Goal: Find specific page/section: Find specific page/section

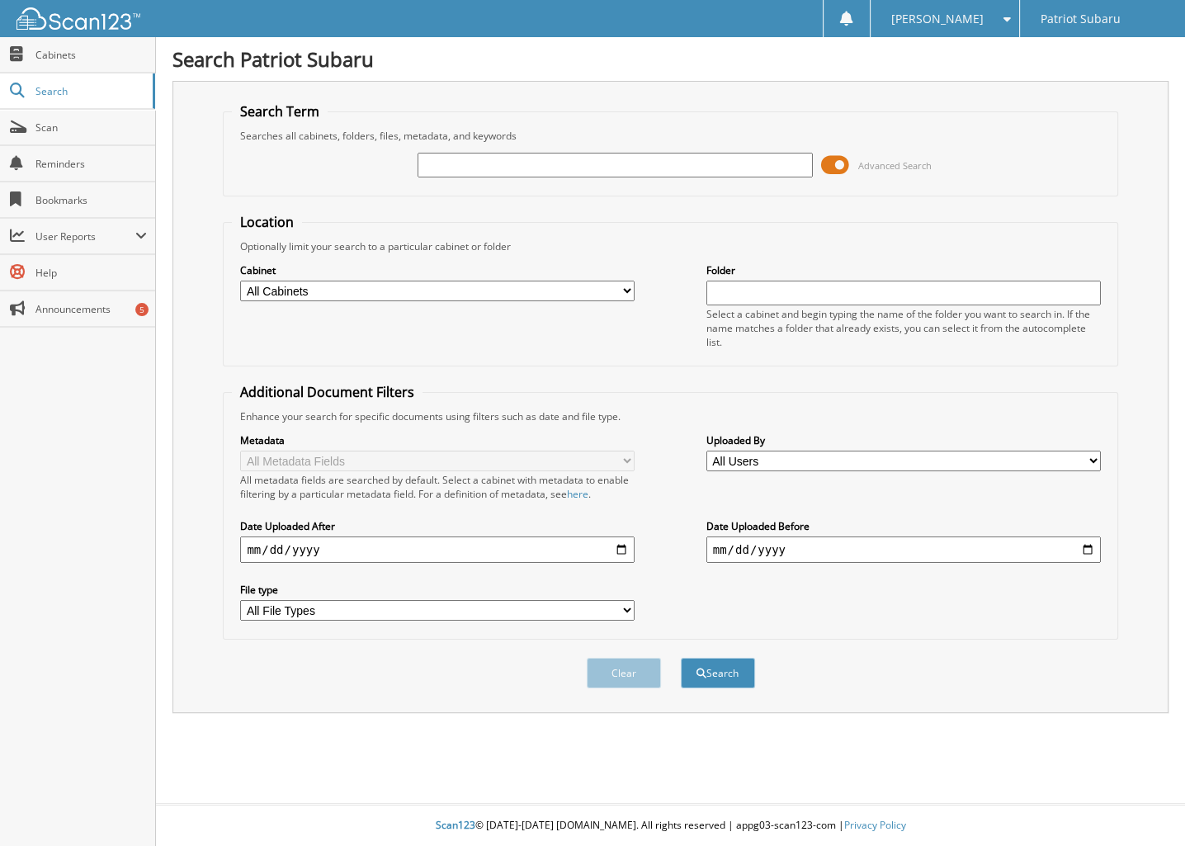
click at [532, 166] on input "text" at bounding box center [614, 165] width 394 height 25
type input "2325970"
click at [681, 658] on button "Search" at bounding box center [718, 673] width 74 height 31
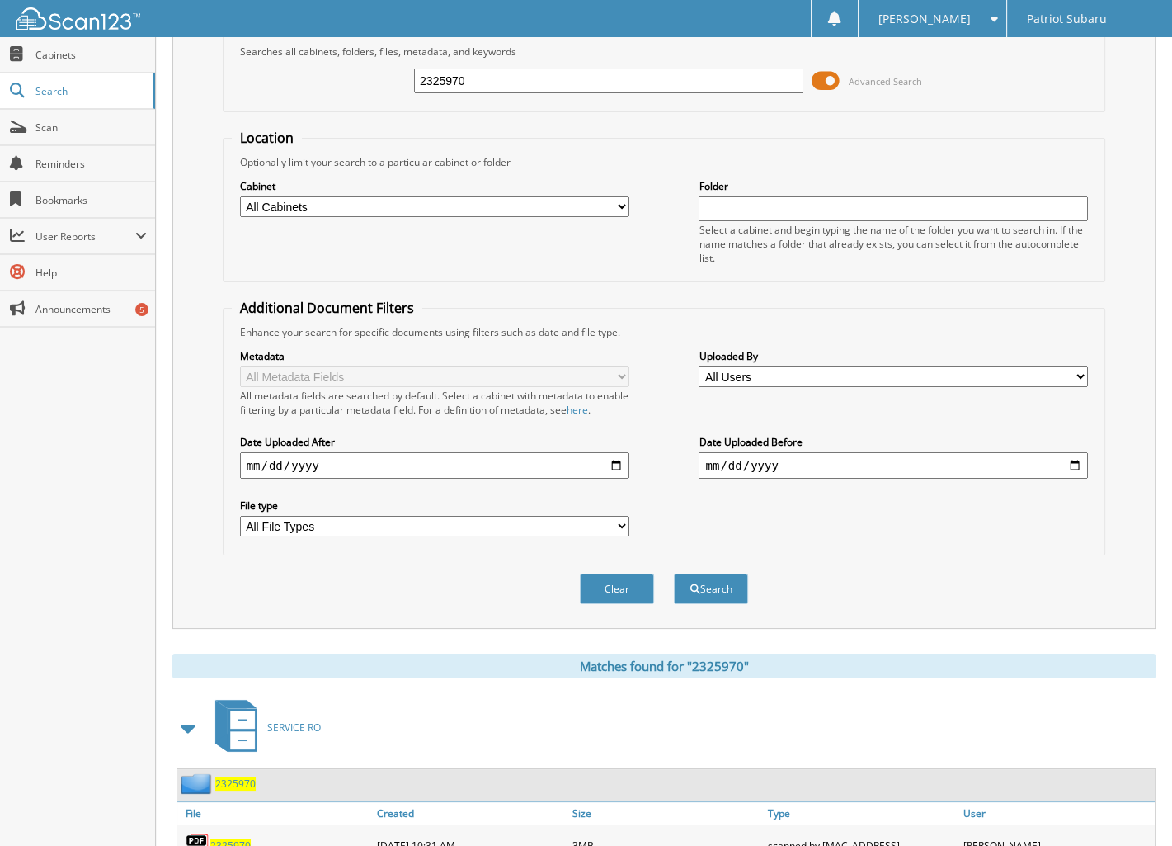
scroll to position [136, 0]
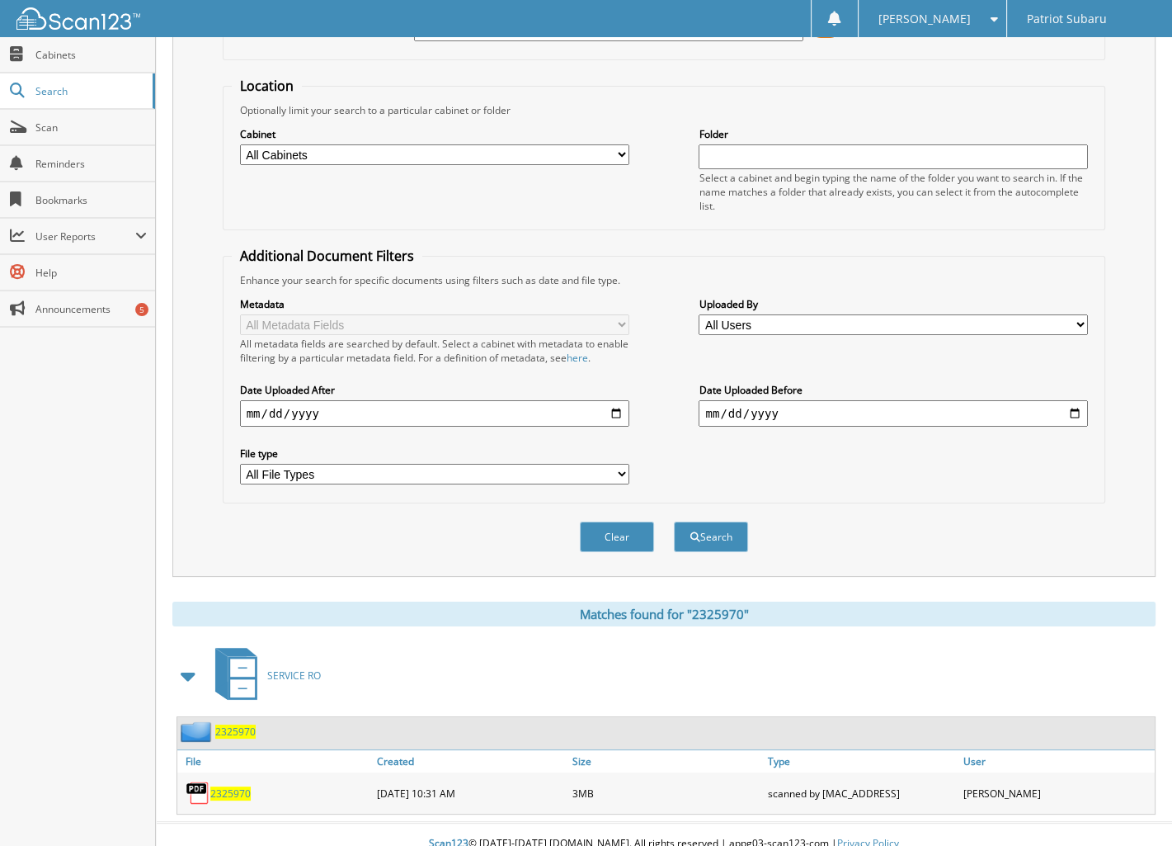
click at [229, 786] on span "2325970" at bounding box center [230, 793] width 40 height 14
